Goal: Task Accomplishment & Management: Use online tool/utility

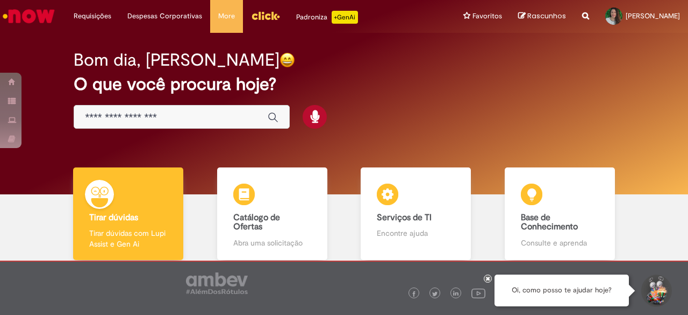
click at [234, 108] on div "Global" at bounding box center [182, 117] width 216 height 24
click at [203, 125] on div "Global" at bounding box center [182, 117] width 216 height 24
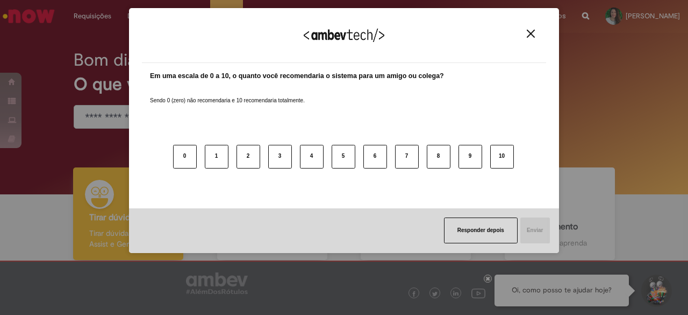
click at [192, 145] on button "0" at bounding box center [185, 157] width 24 height 24
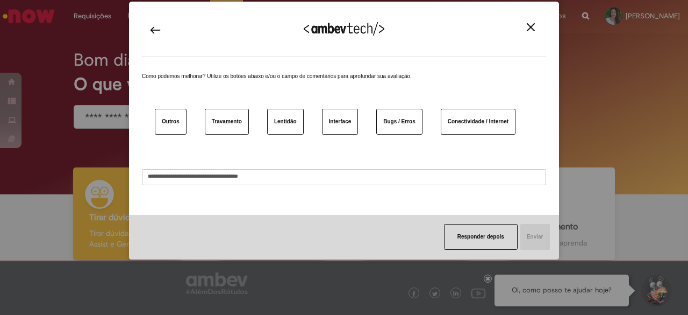
click at [536, 27] on button "Close" at bounding box center [531, 27] width 15 height 9
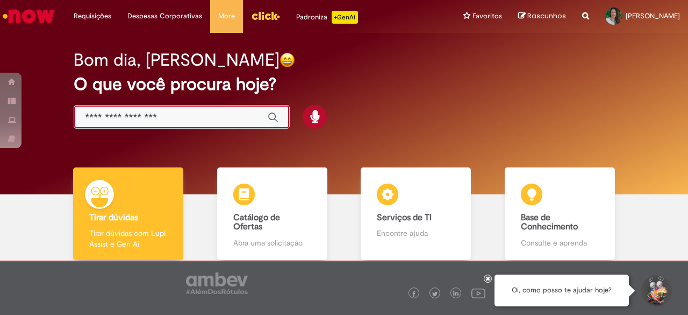
click at [129, 122] on input "Basta digitar aqui" at bounding box center [171, 117] width 172 height 12
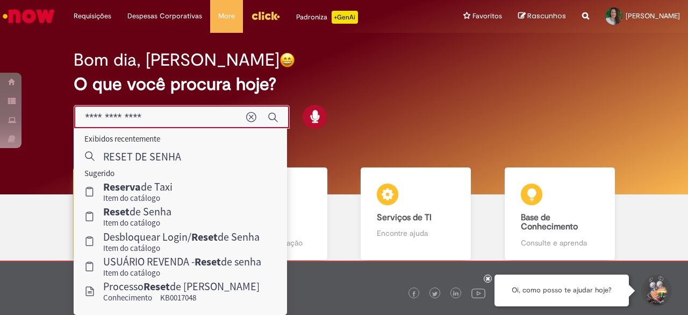
type input "**********"
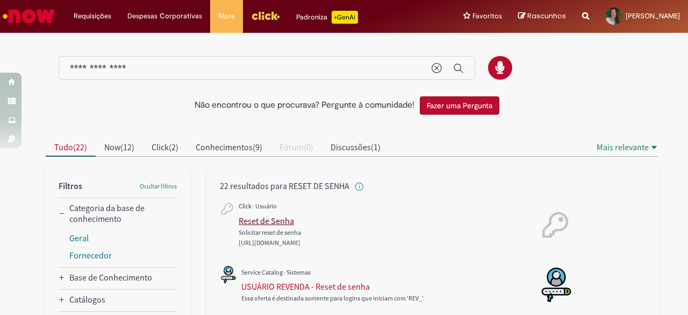
click at [274, 217] on div "Reset de Senha" at bounding box center [266, 220] width 55 height 11
click at [268, 220] on div "Reset de Senha" at bounding box center [266, 220] width 55 height 11
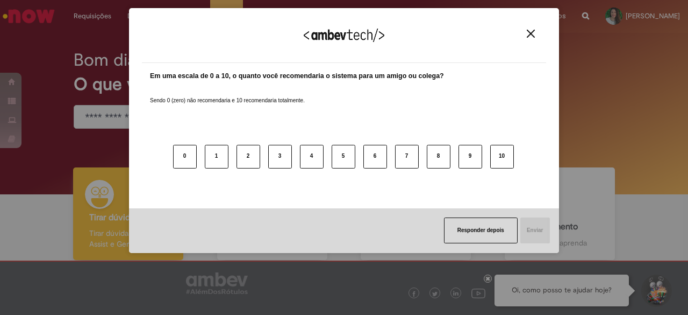
click at [527, 31] on img "Close" at bounding box center [531, 34] width 8 height 8
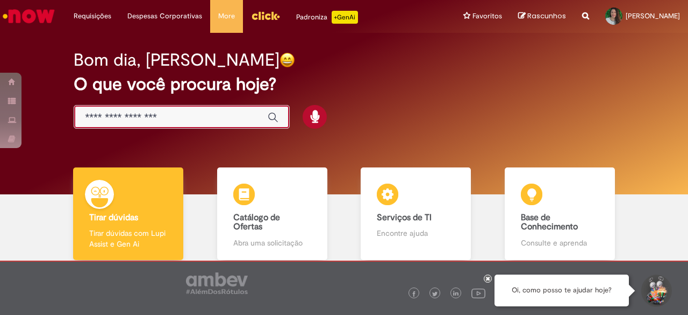
click at [216, 116] on input "Basta digitar aqui" at bounding box center [171, 117] width 172 height 12
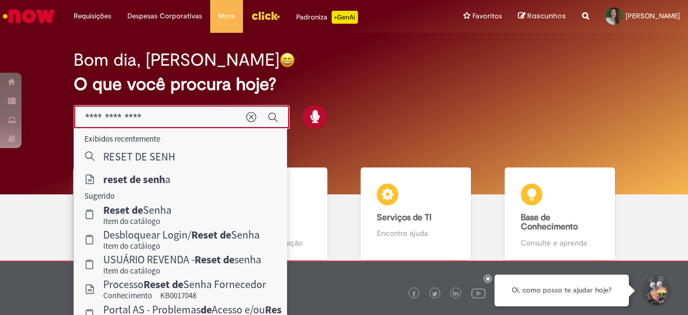
type input "**********"
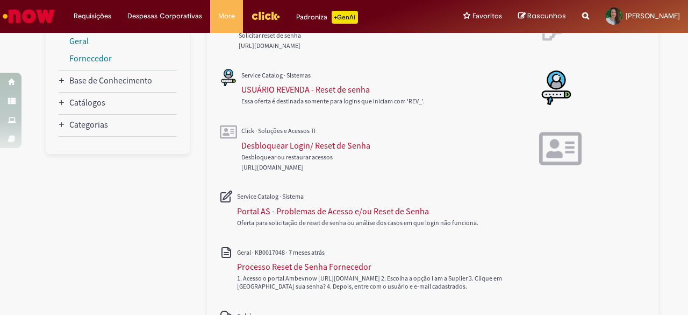
scroll to position [215, 0]
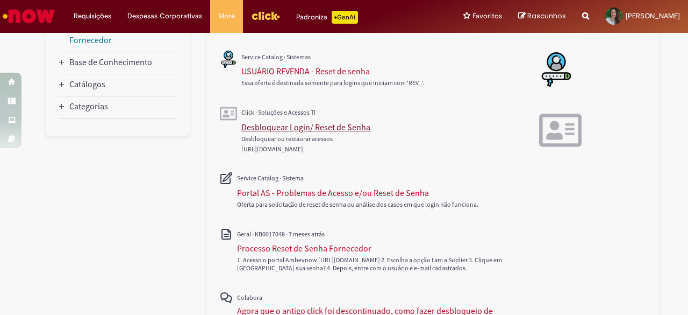
click at [319, 127] on div "Desbloquear Login/ Reset de Senha" at bounding box center [305, 127] width 129 height 11
